Goal: Book appointment/travel/reservation

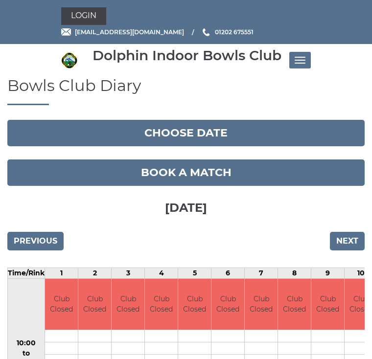
click at [350, 245] on input "Next" at bounding box center [347, 241] width 35 height 19
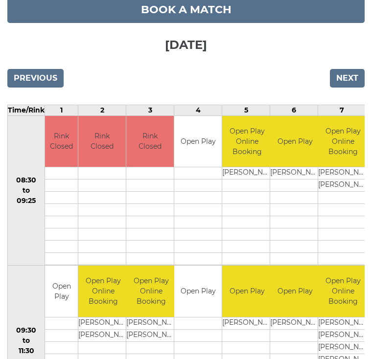
scroll to position [162, 0]
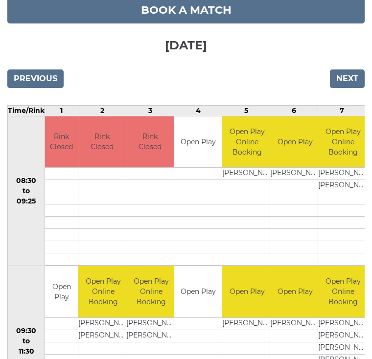
click at [202, 11] on link "Book a match" at bounding box center [185, 10] width 357 height 26
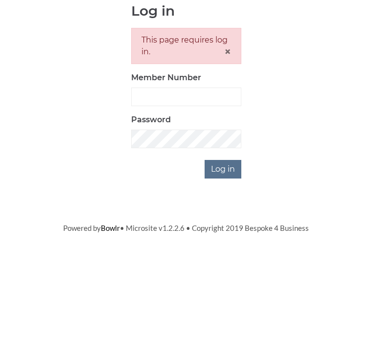
scroll to position [117, 0]
type input "2923"
click at [223, 277] on input "Log in" at bounding box center [222, 286] width 37 height 19
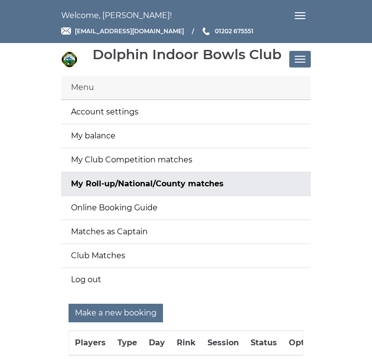
click at [121, 310] on input "Make a new booking" at bounding box center [115, 313] width 94 height 19
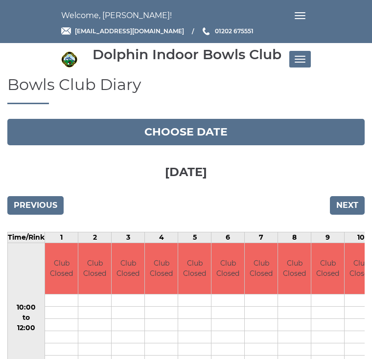
click at [352, 206] on input "Next" at bounding box center [347, 205] width 35 height 19
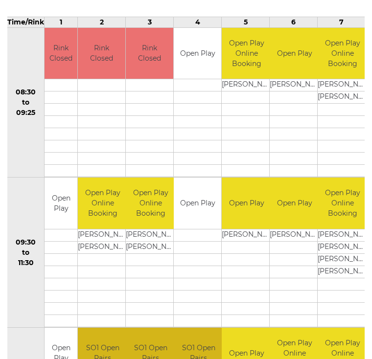
scroll to position [216, 0]
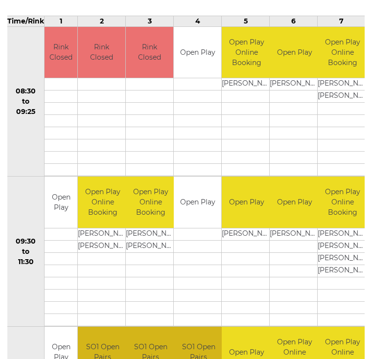
click at [0, 0] on link "Book slot" at bounding box center [0, 0] width 0 height 0
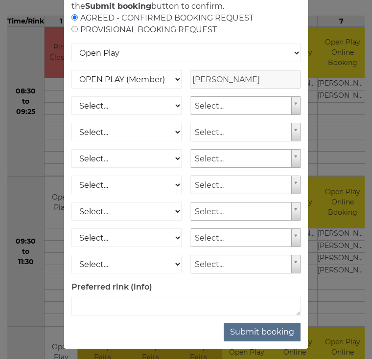
scroll to position [78, 0]
click at [263, 341] on button "Submit booking" at bounding box center [262, 332] width 77 height 19
